Goal: Transaction & Acquisition: Purchase product/service

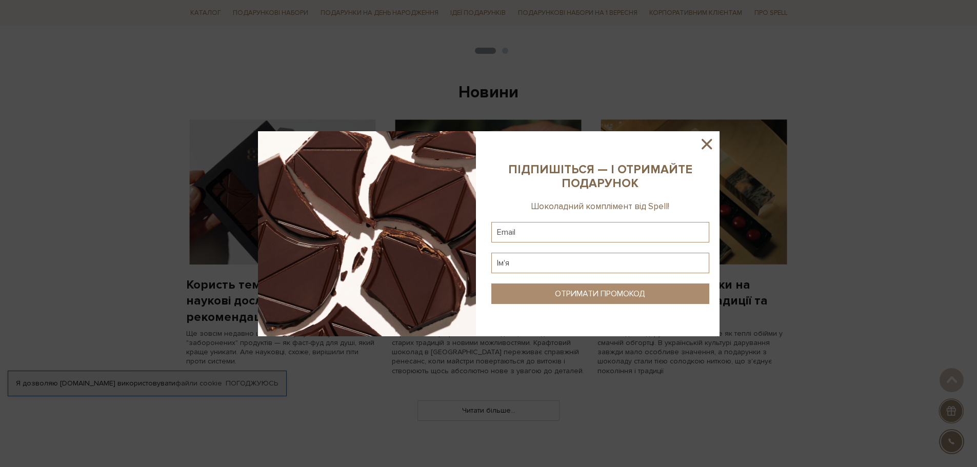
scroll to position [513, 0]
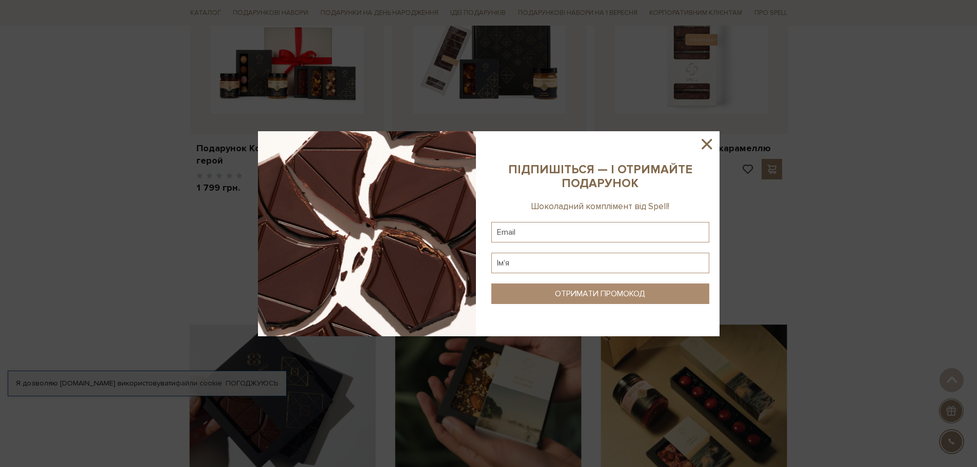
drag, startPoint x: 704, startPoint y: 139, endPoint x: 698, endPoint y: 145, distance: 8.7
click at [704, 139] on icon at bounding box center [706, 143] width 17 height 17
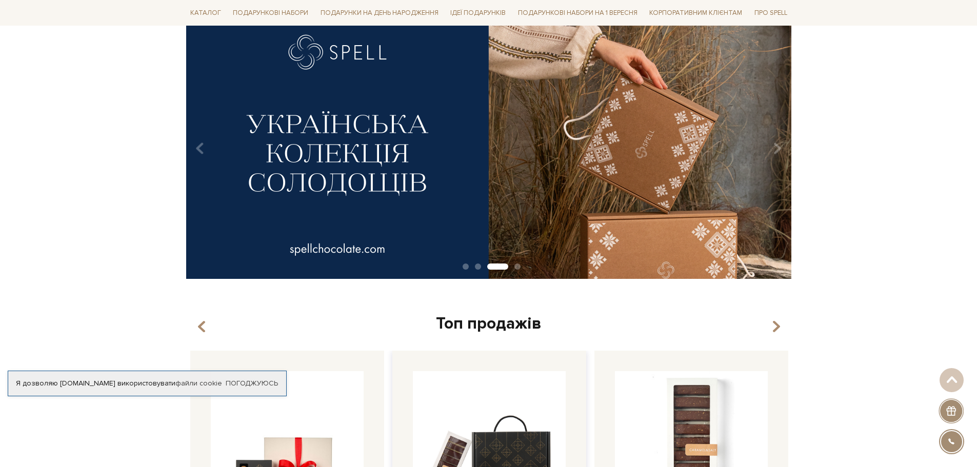
scroll to position [0, 0]
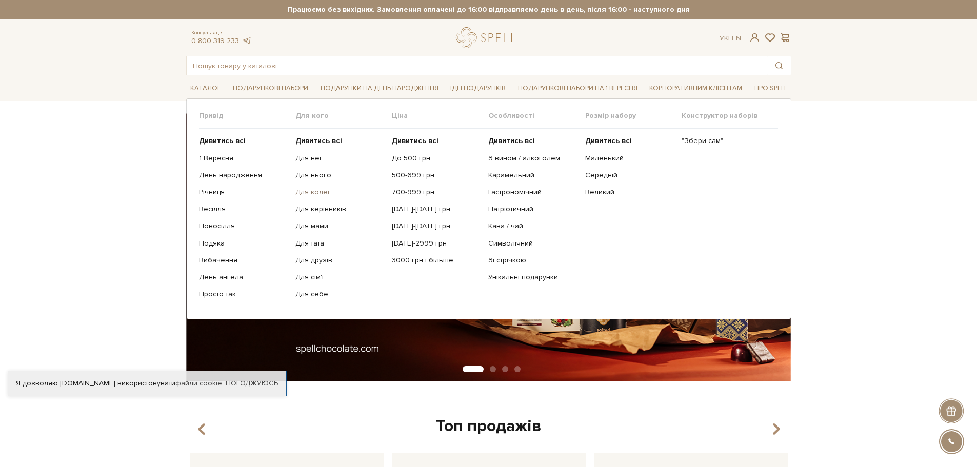
click at [313, 189] on link "Для колег" at bounding box center [339, 192] width 89 height 9
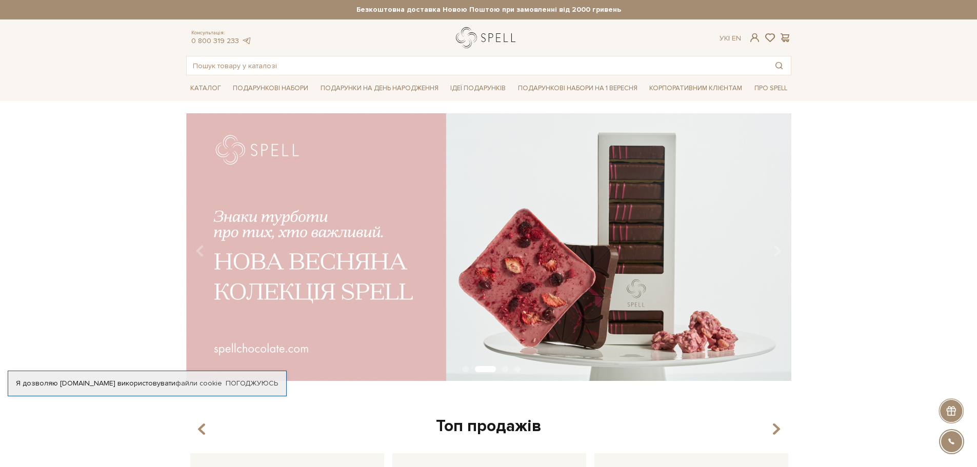
drag, startPoint x: 518, startPoint y: 41, endPoint x: 464, endPoint y: 39, distance: 54.4
click at [464, 39] on div at bounding box center [488, 37] width 76 height 21
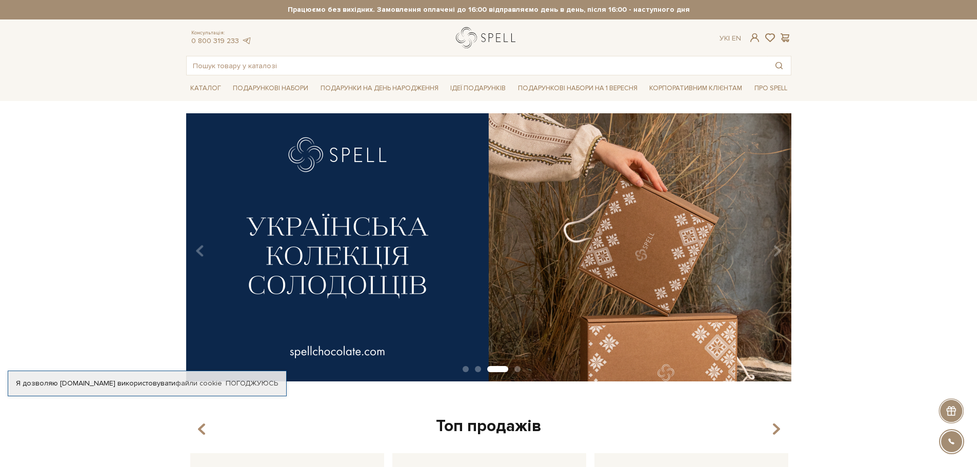
drag, startPoint x: 445, startPoint y: 44, endPoint x: 508, endPoint y: 40, distance: 63.2
click at [508, 40] on div "Консультація: 0 800 319 233 Ук | En |" at bounding box center [488, 37] width 617 height 21
